Goal: Task Accomplishment & Management: Use online tool/utility

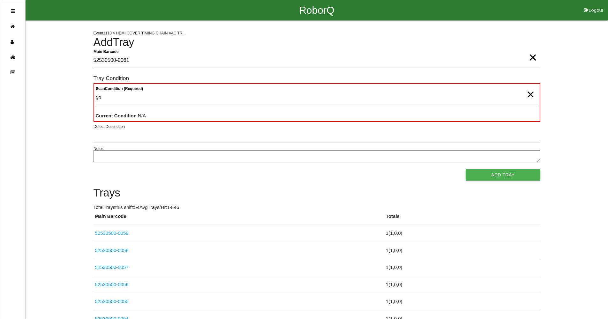
type Condition "goo"
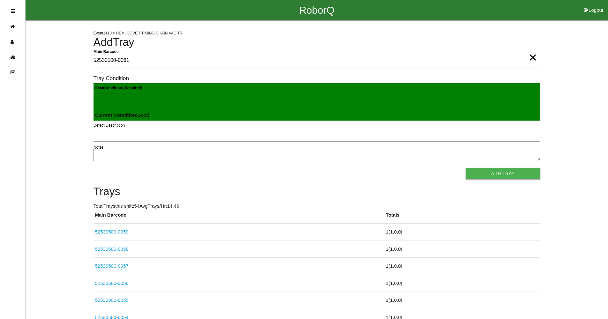
click at [465, 168] on button "Add Tray" at bounding box center [502, 173] width 74 height 11
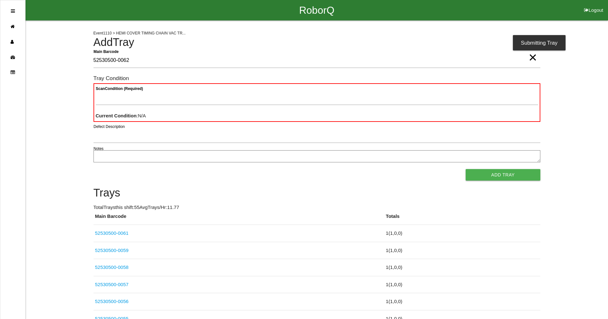
type Barcode "52530500-0062"
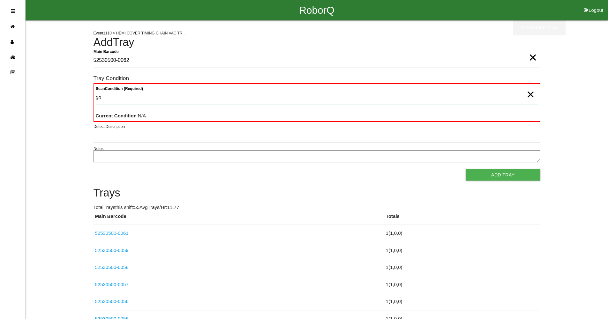
type Condition "goo"
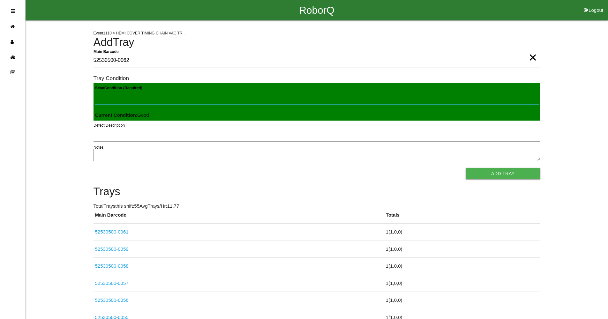
click at [465, 168] on button "Add Tray" at bounding box center [502, 173] width 74 height 11
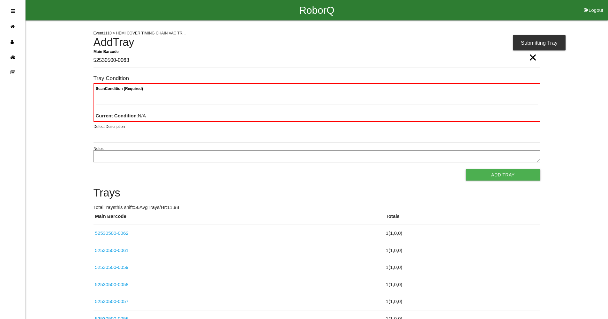
type Barcode "52530500-0063"
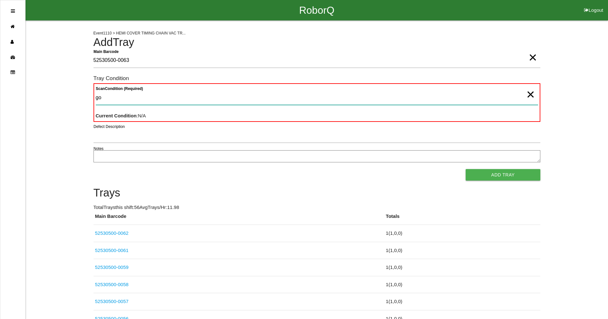
type Condition "goo"
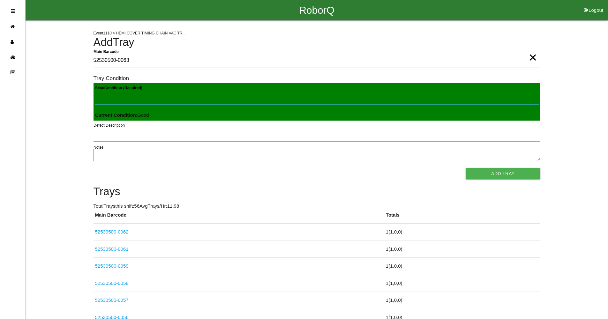
click at [465, 168] on button "Add Tray" at bounding box center [502, 173] width 74 height 11
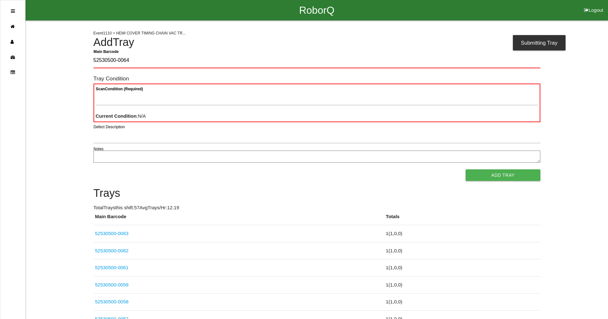
type Barcode "52530500-0064"
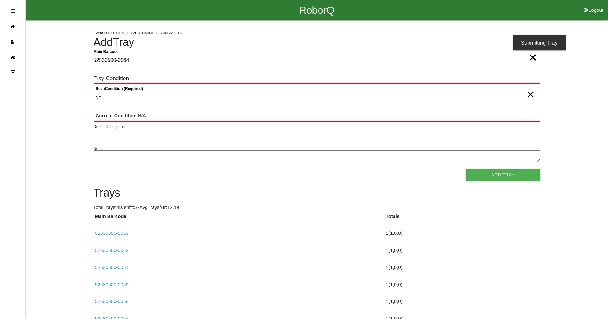
type Condition "goo"
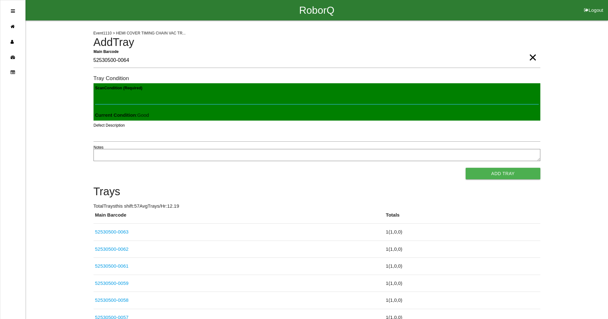
click at [465, 168] on button "Add Tray" at bounding box center [502, 173] width 74 height 11
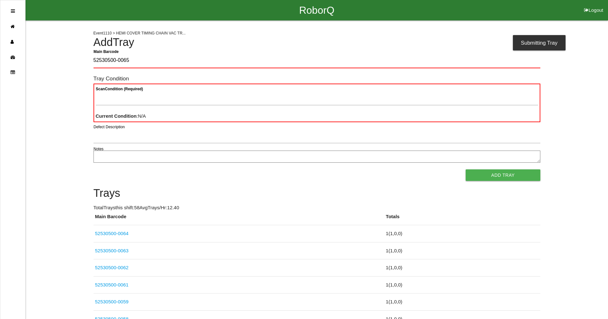
type Barcode "52530500-0065"
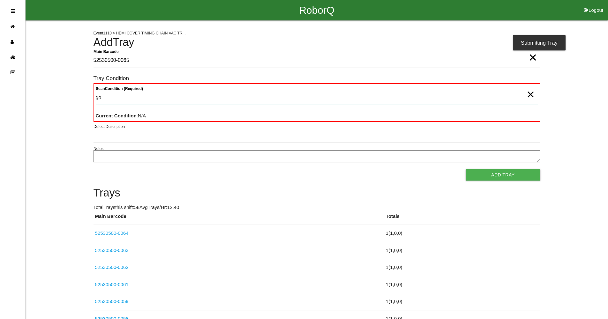
type Condition "goo"
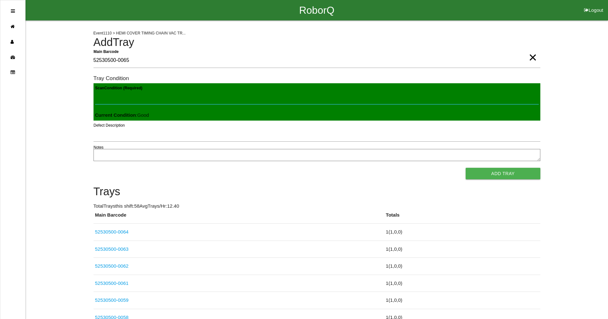
click at [465, 168] on button "Add Tray" at bounding box center [502, 173] width 74 height 11
